Goal: Register for event/course

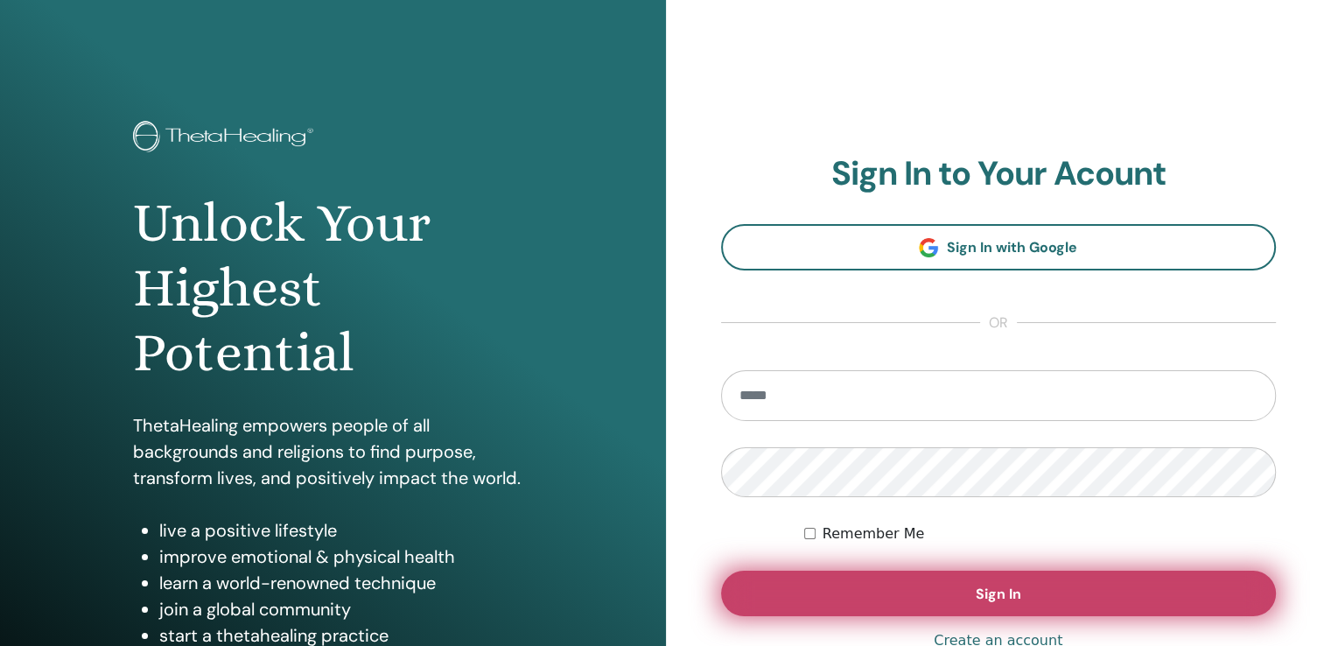
type input "**********"
click at [990, 589] on span "Sign In" at bounding box center [998, 593] width 45 height 18
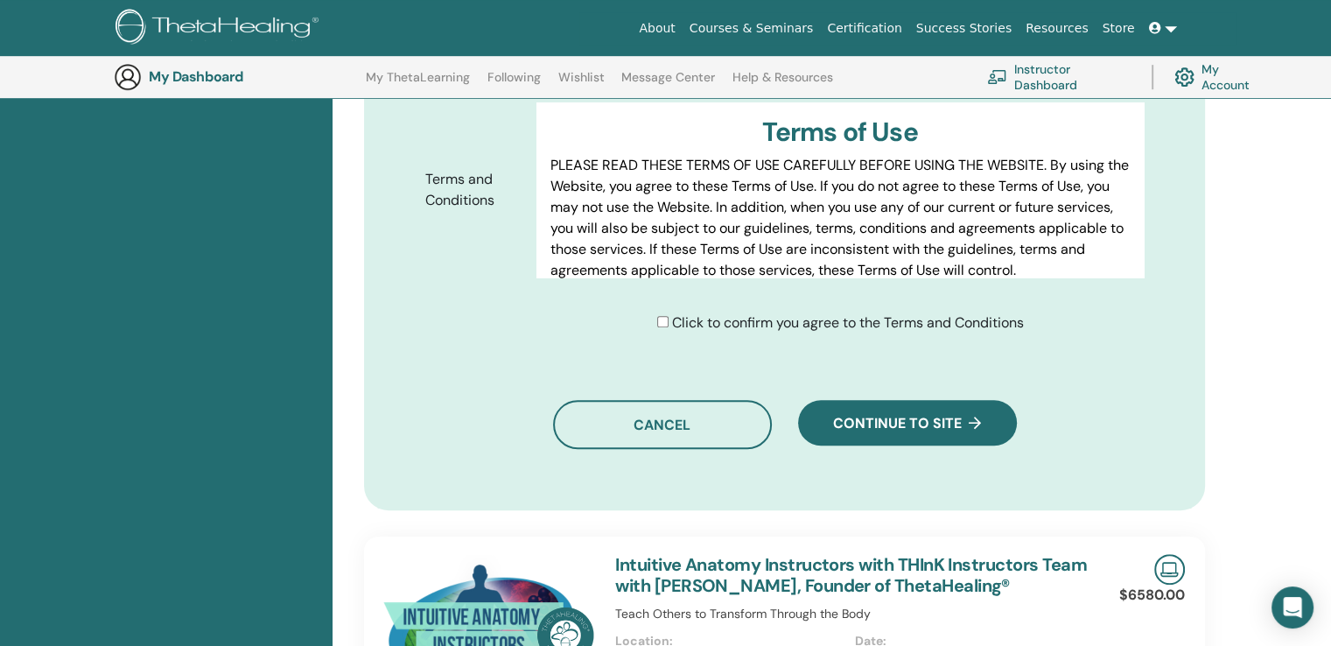
scroll to position [1092, 0]
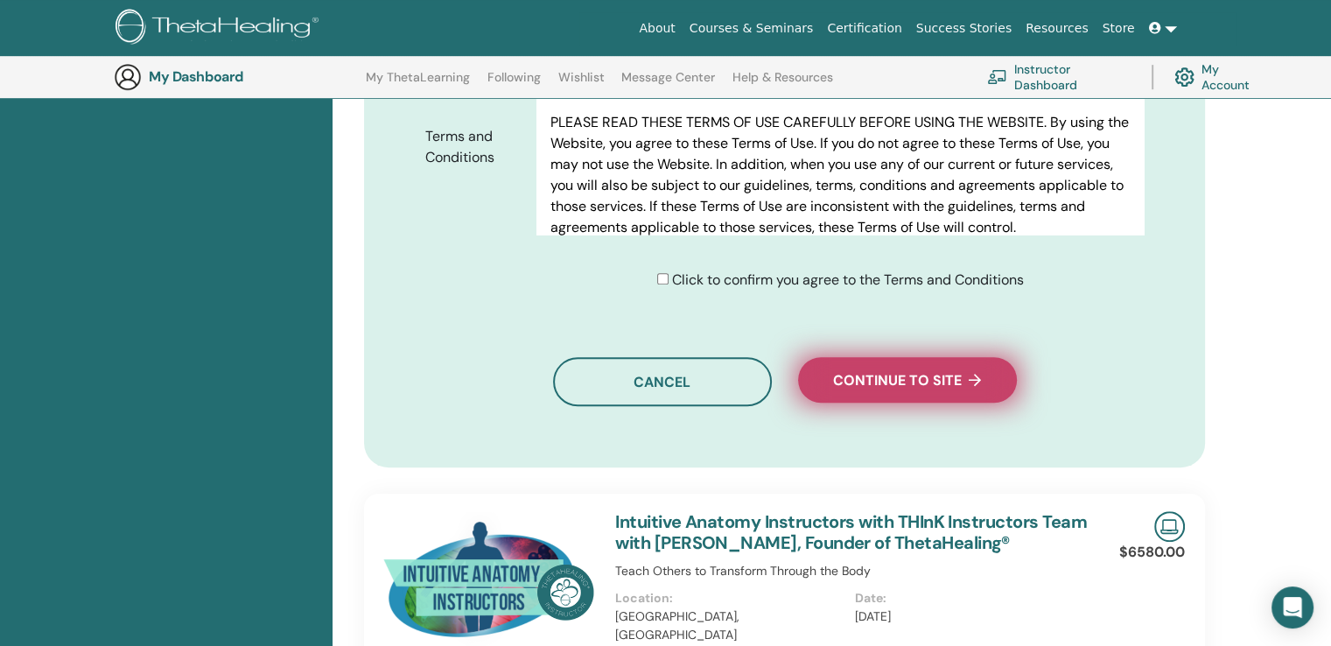
click at [878, 374] on span "Continue to site" at bounding box center [907, 380] width 148 height 18
